Goal: Complete application form

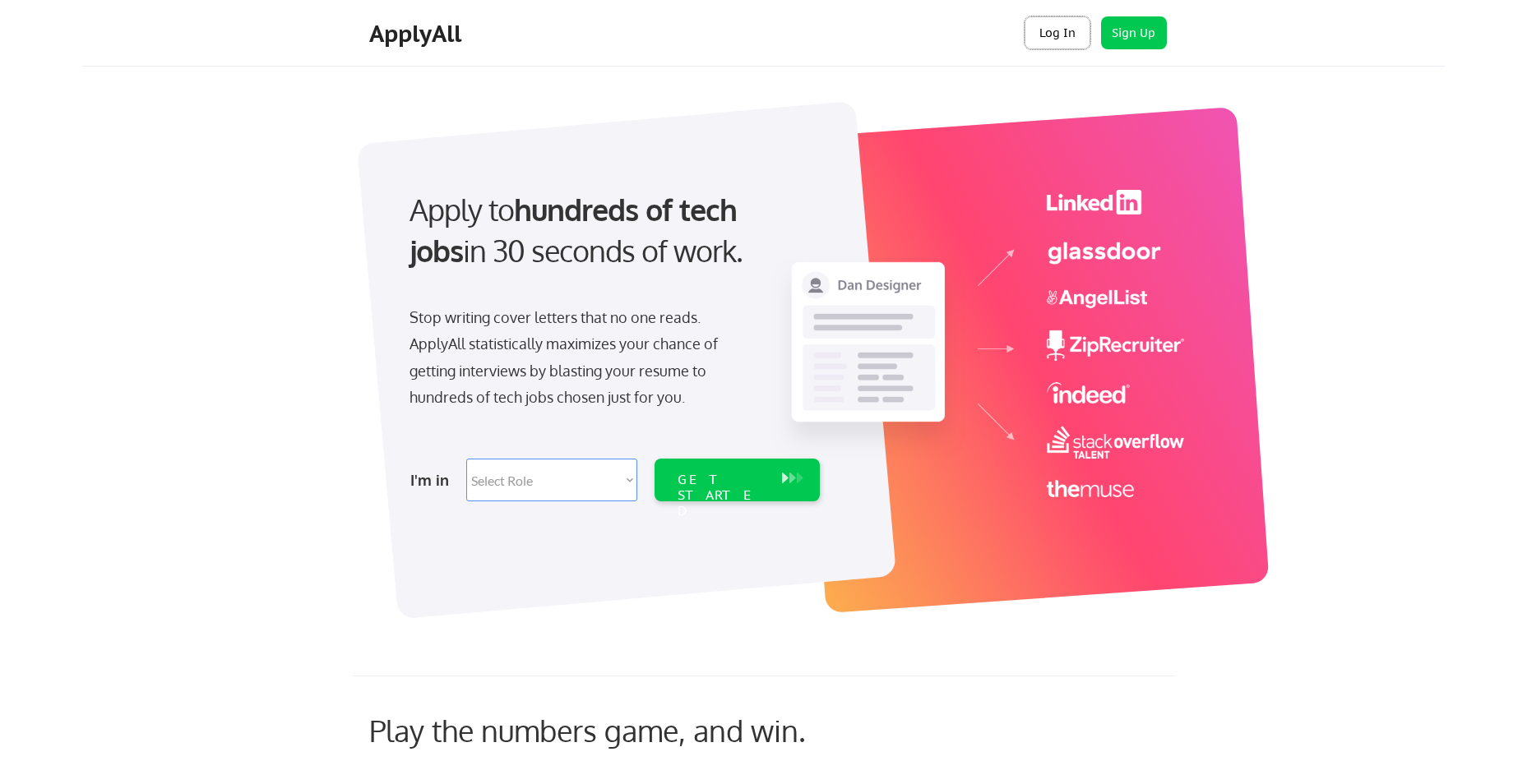
click at [1045, 34] on button "Log In" at bounding box center [1057, 33] width 66 height 33
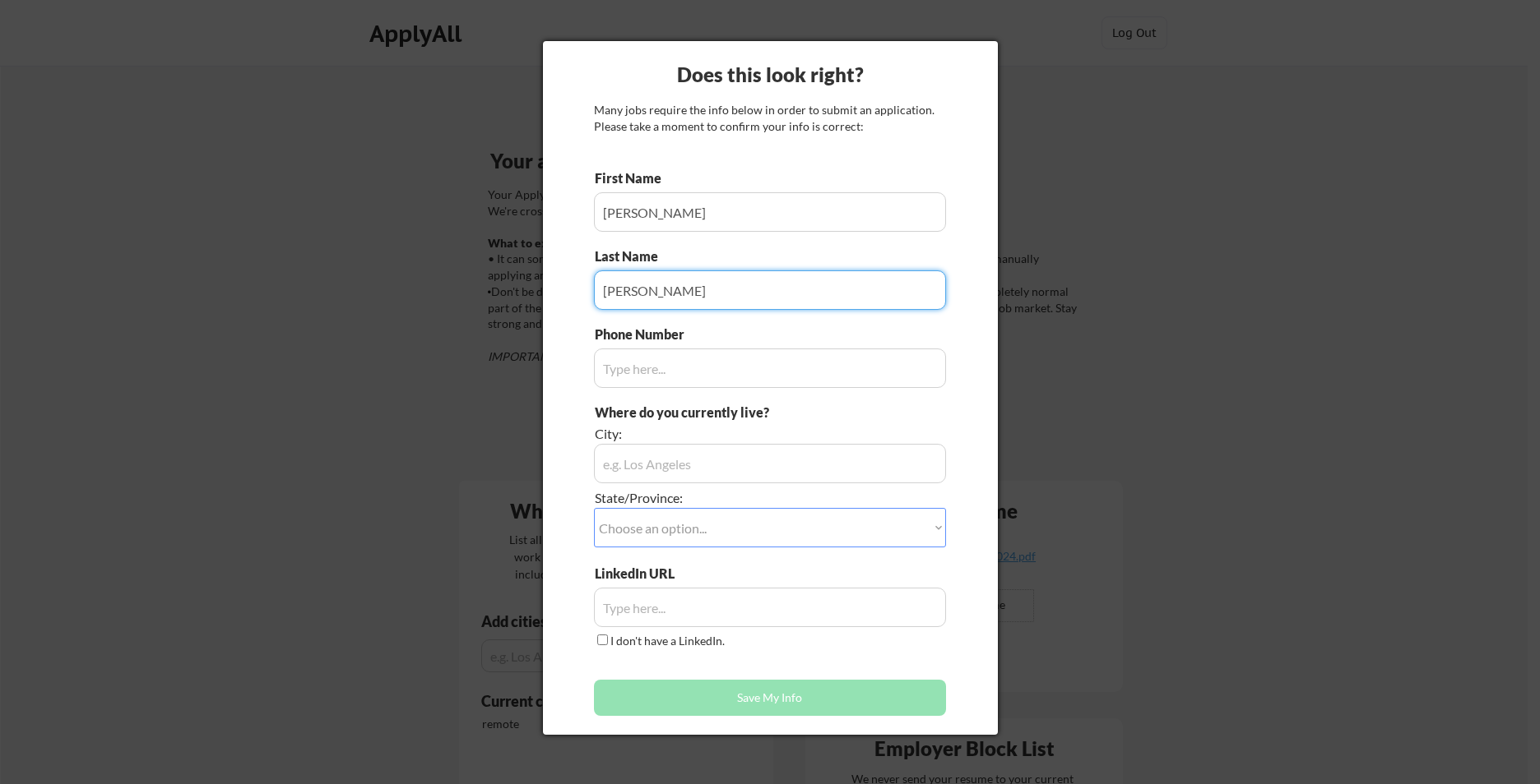
type input "[PERSON_NAME]"
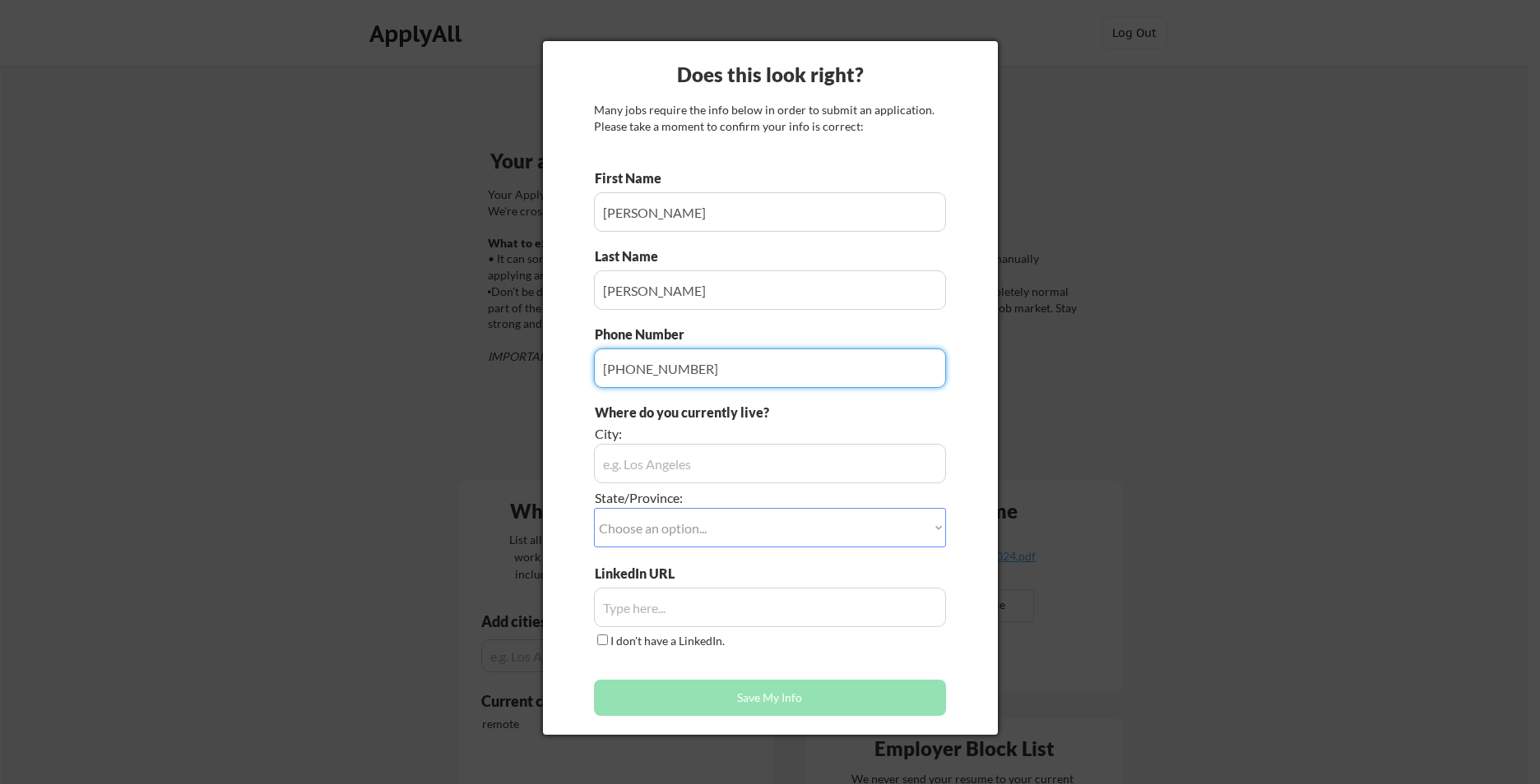
type input "[PHONE_NUMBER]"
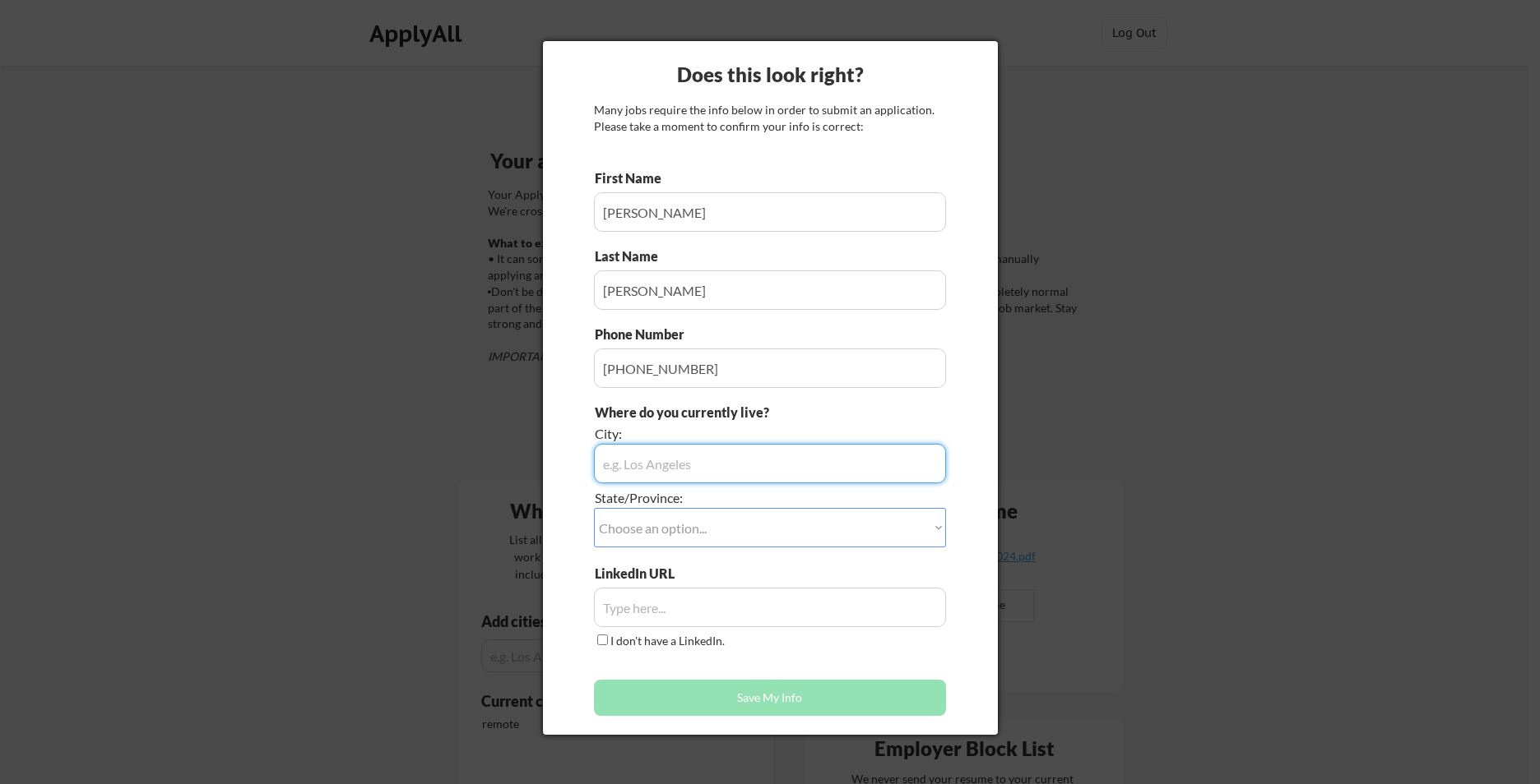
click at [709, 455] on input "input" at bounding box center [770, 463] width 352 height 39
type input "B"
type input "[GEOGRAPHIC_DATA]"
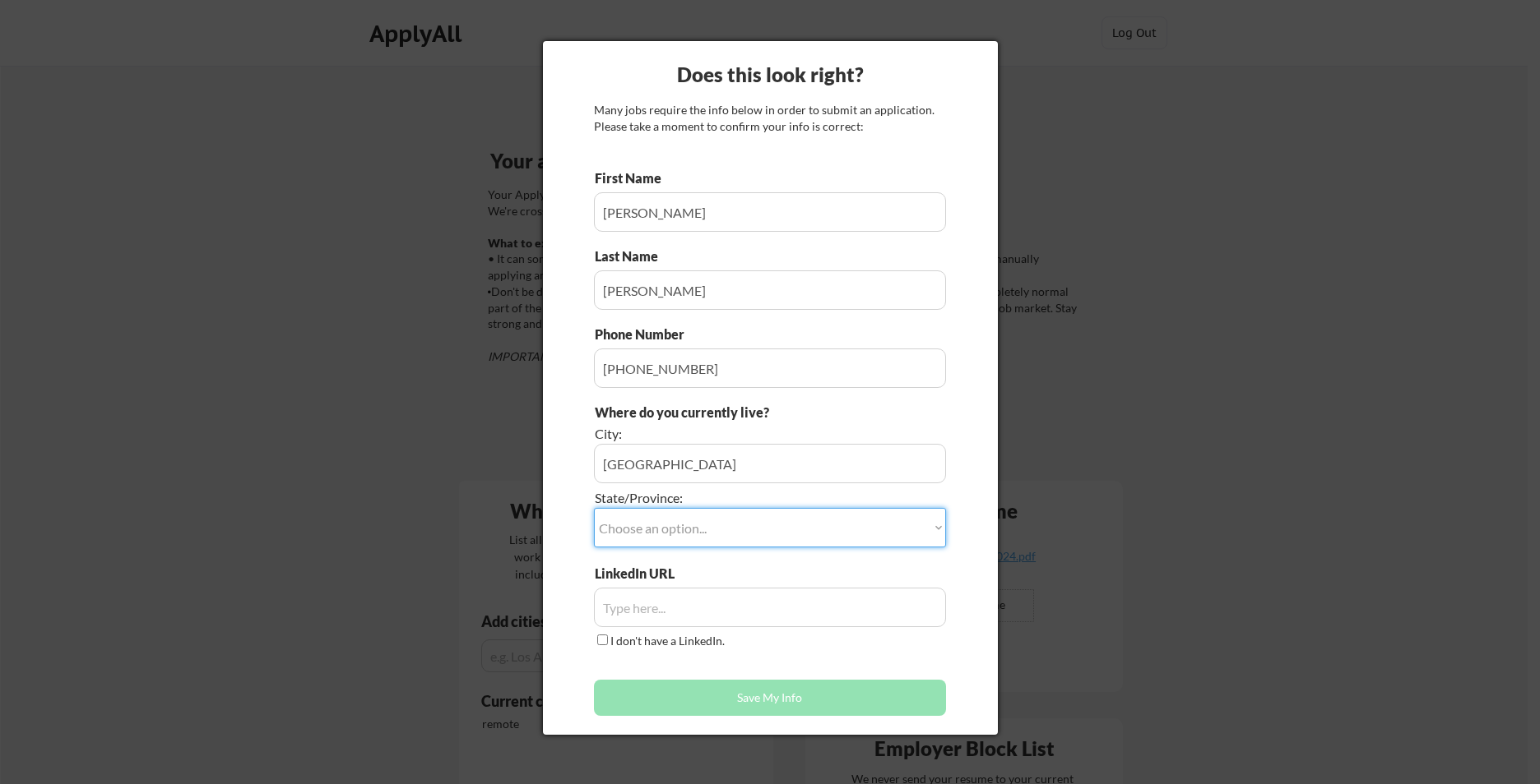
select select ""[US_STATE]""
